Goal: Task Accomplishment & Management: Use online tool/utility

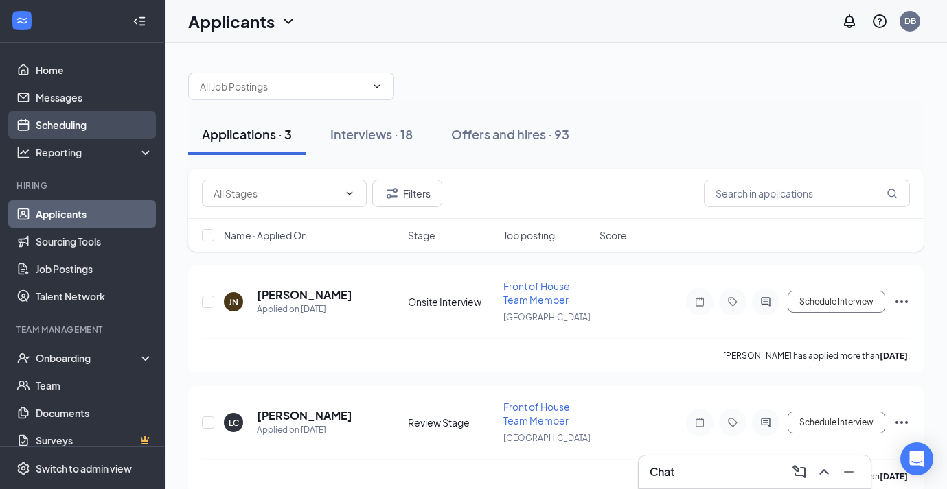
click at [56, 128] on link "Scheduling" at bounding box center [94, 124] width 117 height 27
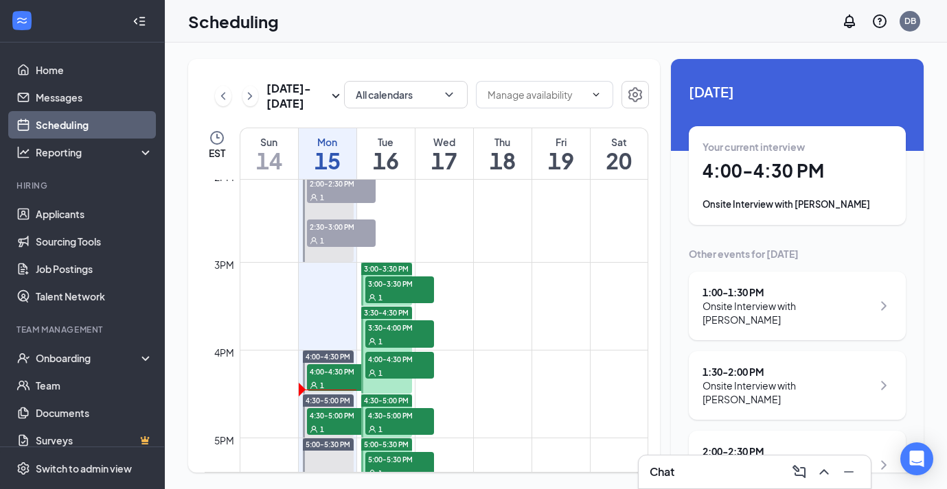
scroll to position [1244, 0]
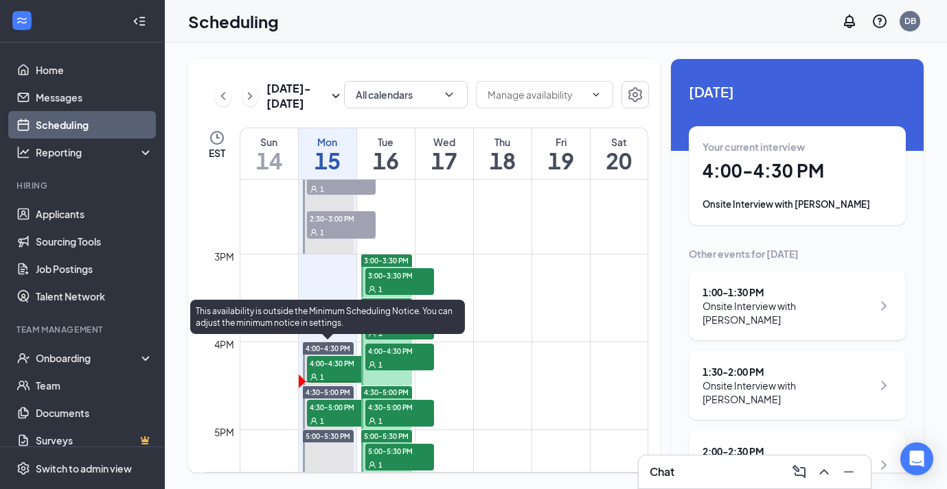
click at [340, 362] on span "4:00-4:30 PM" at bounding box center [341, 363] width 69 height 14
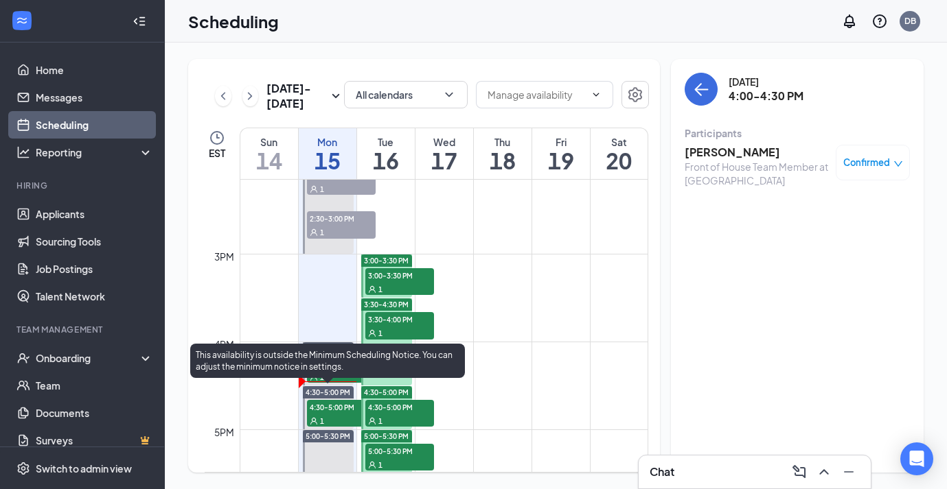
click at [335, 417] on div "1" at bounding box center [341, 421] width 69 height 14
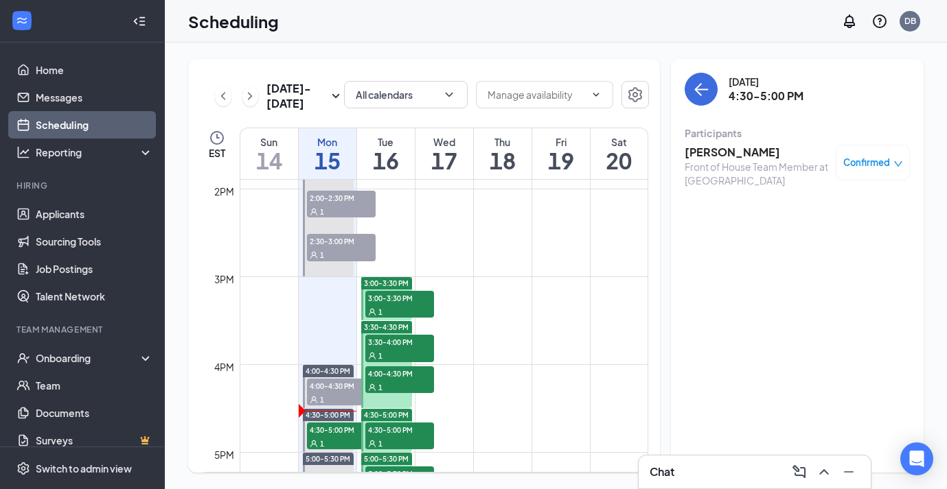
click at [336, 436] on body "Home Messages Scheduling Reporting Hiring Applicants Sourcing Tools Job Posting…" at bounding box center [473, 244] width 947 height 489
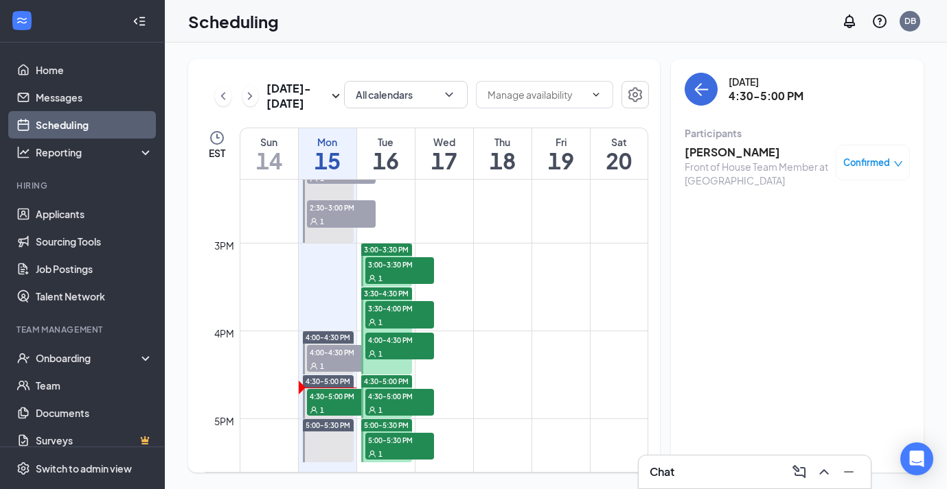
scroll to position [1251, 0]
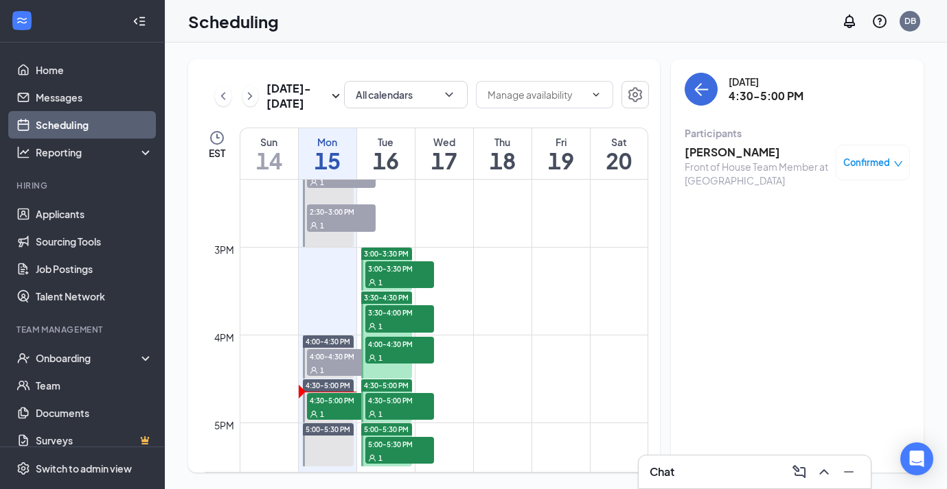
click at [420, 273] on span "3:00-3:30 PM" at bounding box center [399, 269] width 69 height 14
click at [409, 316] on span "3:30-4:00 PM" at bounding box center [399, 312] width 69 height 14
click at [413, 356] on div "1" at bounding box center [399, 358] width 69 height 14
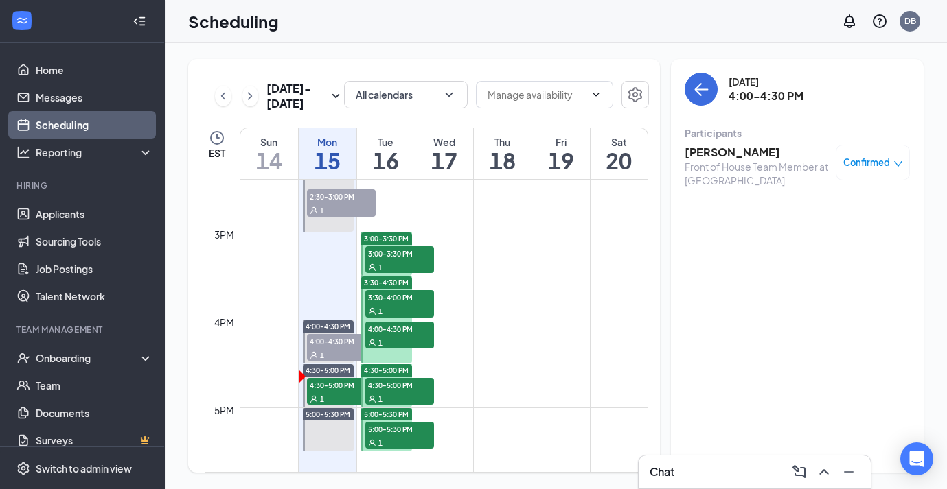
scroll to position [1271, 0]
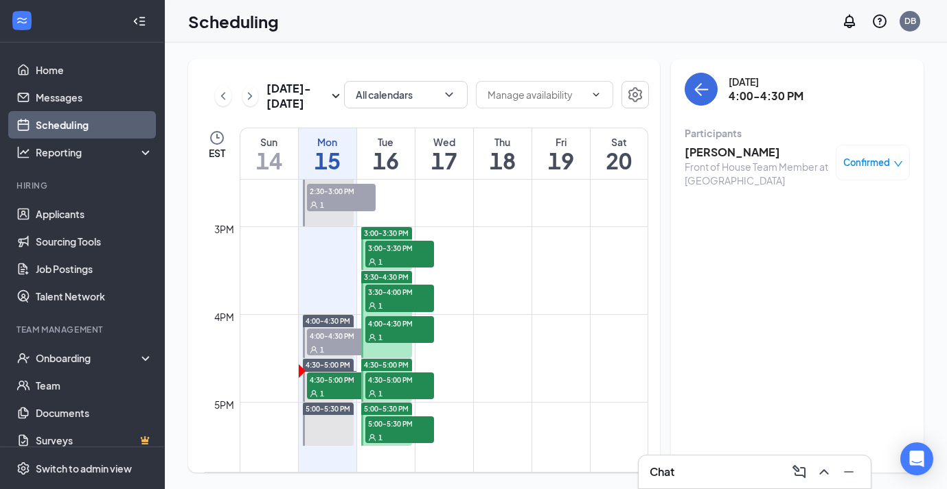
click at [410, 387] on div "1" at bounding box center [399, 393] width 69 height 14
click at [411, 421] on span "5:00-5:30 PM" at bounding box center [399, 424] width 69 height 14
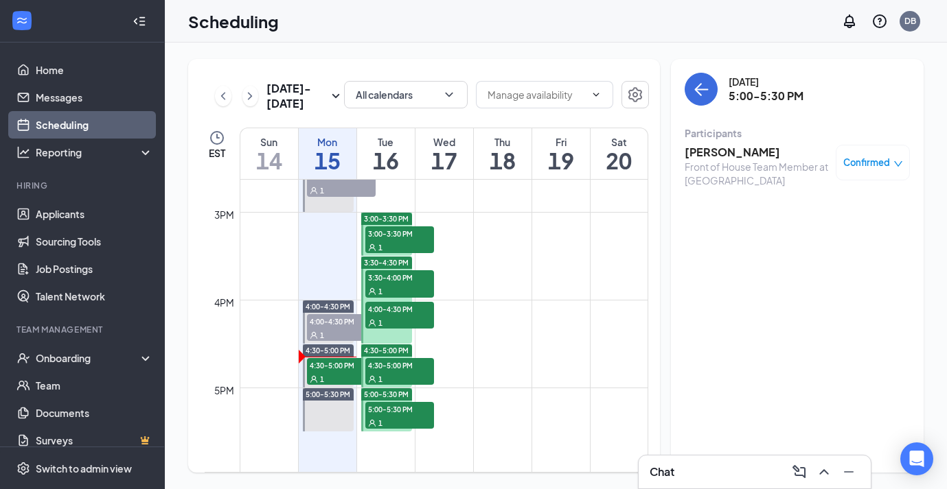
scroll to position [1286, 0]
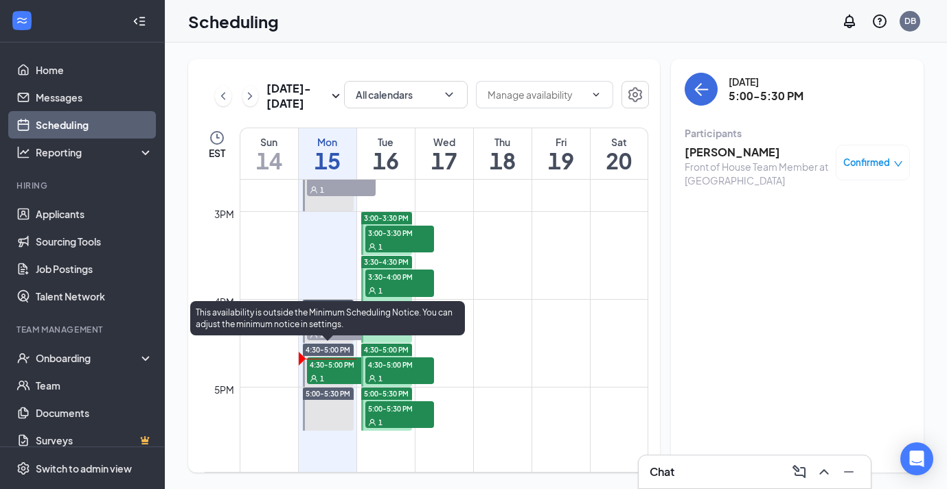
click at [329, 366] on span "4:30-5:00 PM" at bounding box center [341, 365] width 69 height 14
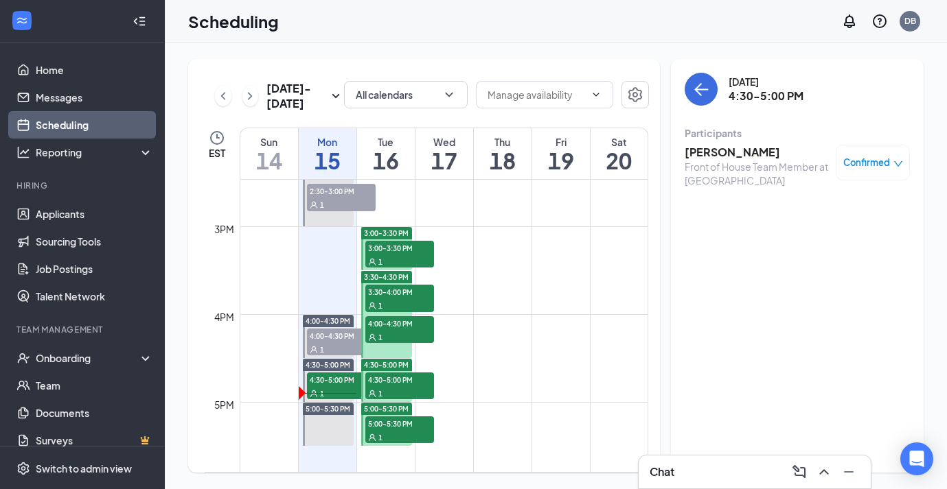
scroll to position [1263, 0]
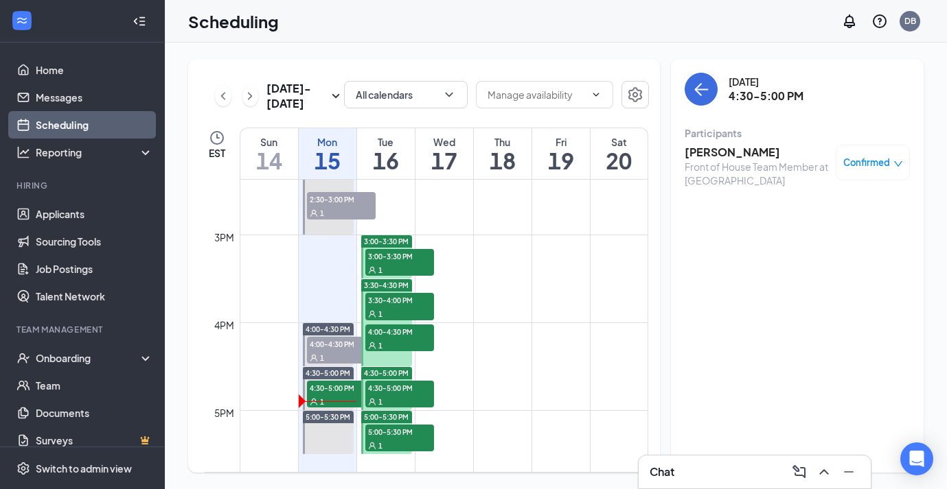
click at [702, 39] on div "Scheduling DB" at bounding box center [556, 21] width 782 height 43
